Goal: Obtain resource: Obtain resource

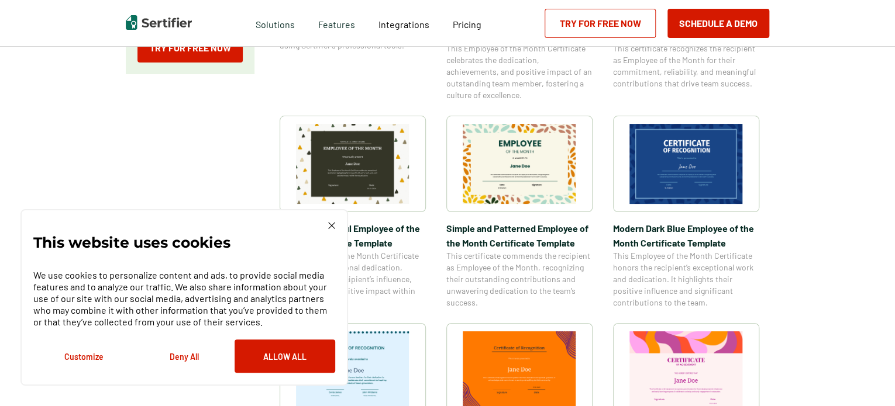
scroll to position [409, 0]
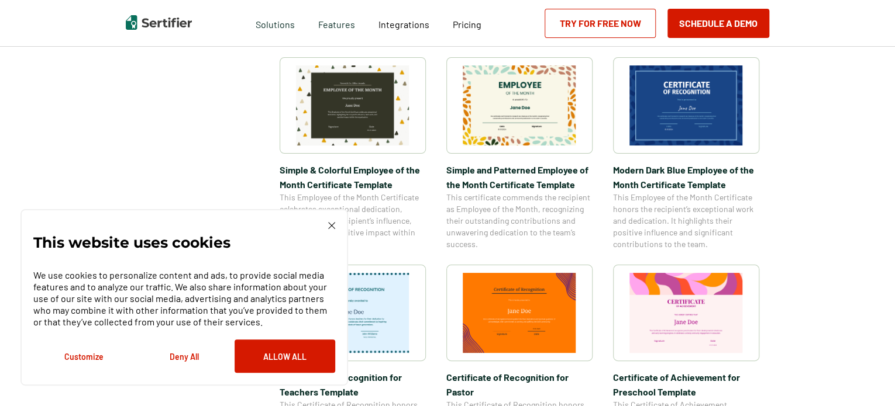
click at [680, 303] on img at bounding box center [685, 313] width 113 height 80
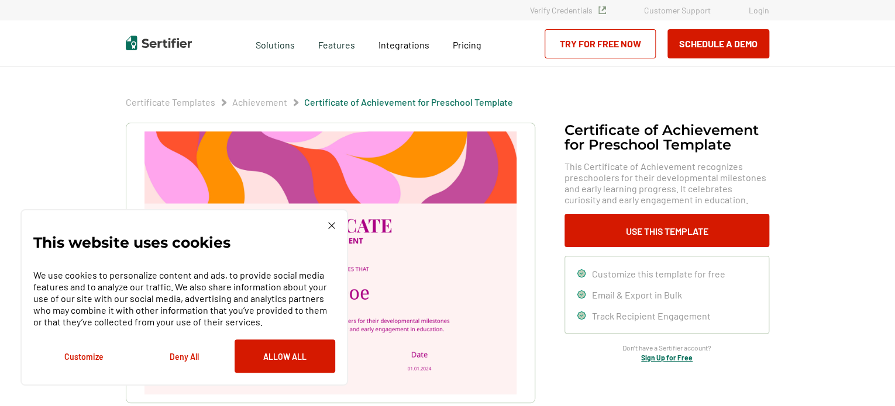
click at [191, 358] on button "Deny All" at bounding box center [184, 356] width 101 height 33
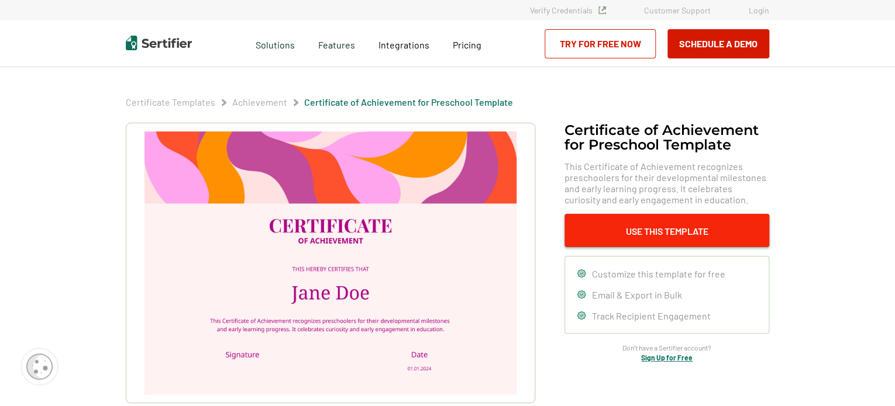
click at [647, 233] on button "Use This Template" at bounding box center [666, 230] width 205 height 33
